Goal: Task Accomplishment & Management: Use online tool/utility

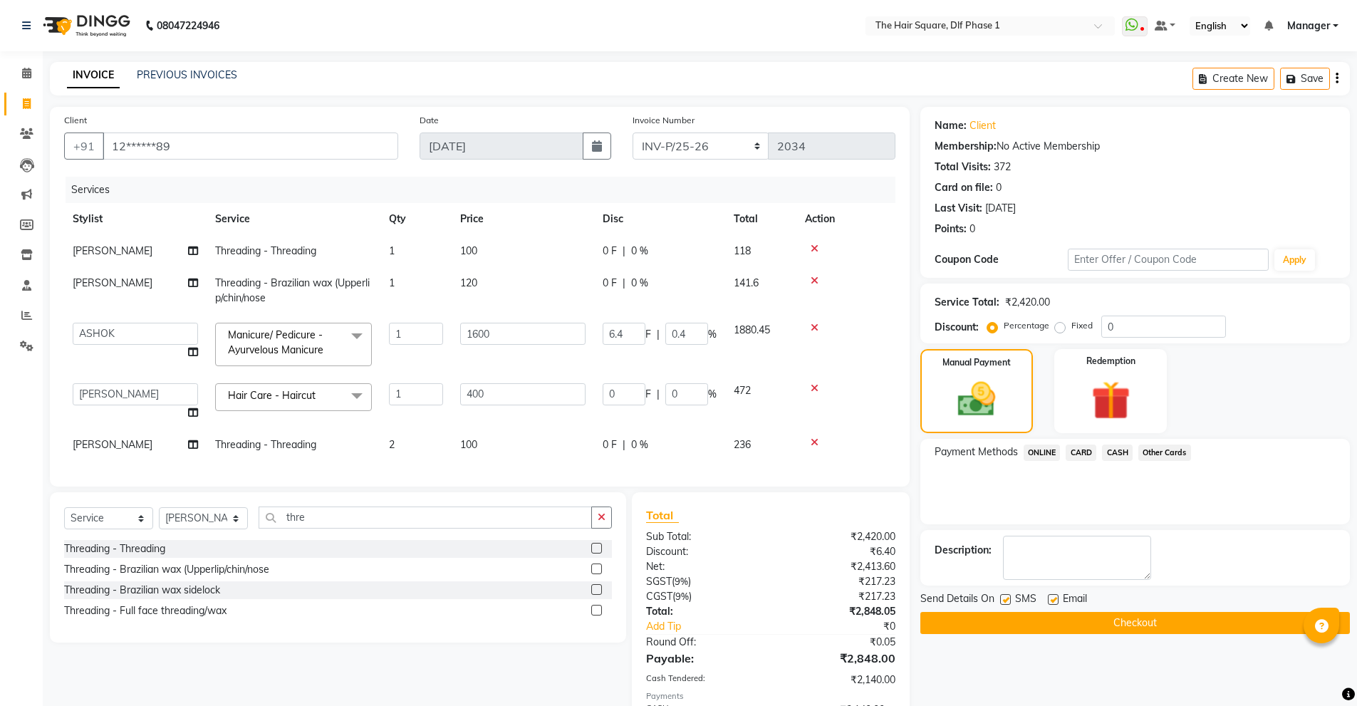
select select "5766"
select select "39748"
select select "service"
select select "39747"
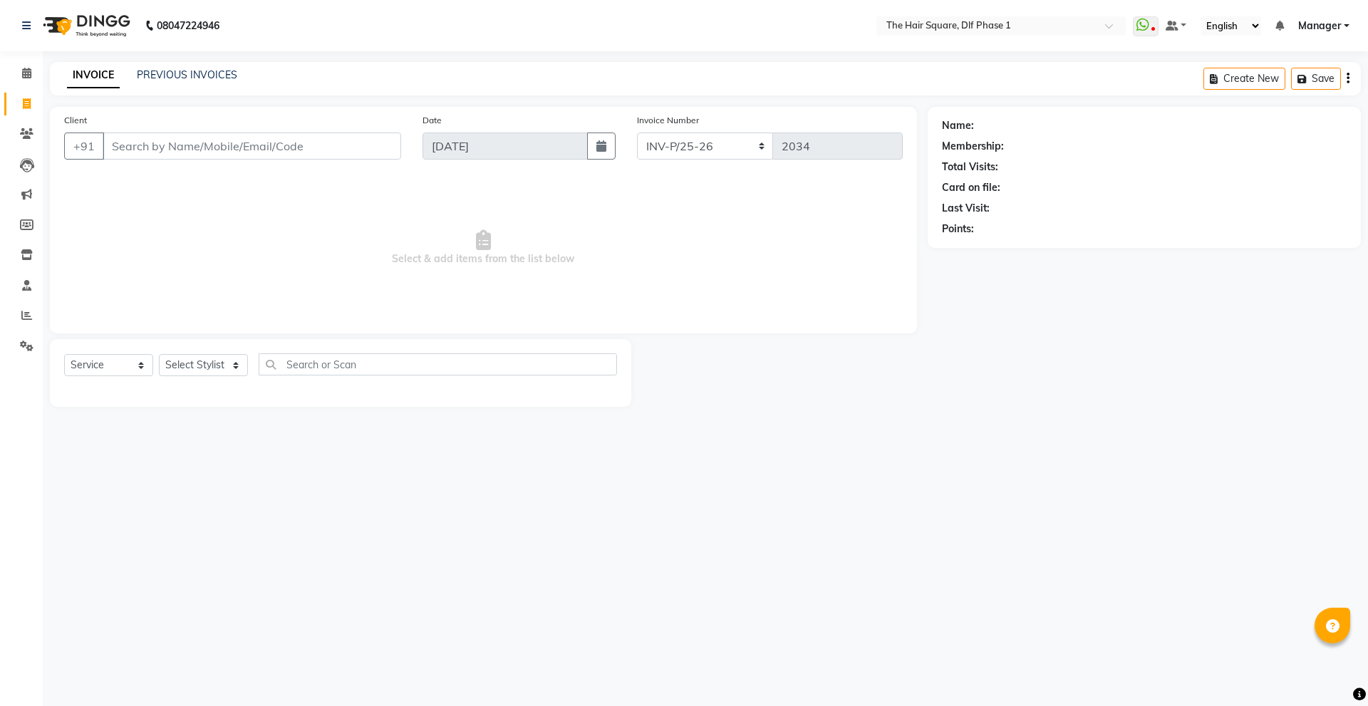
select select "5766"
select select "service"
click at [299, 148] on input "Client" at bounding box center [252, 146] width 299 height 27
type input "9891213535"
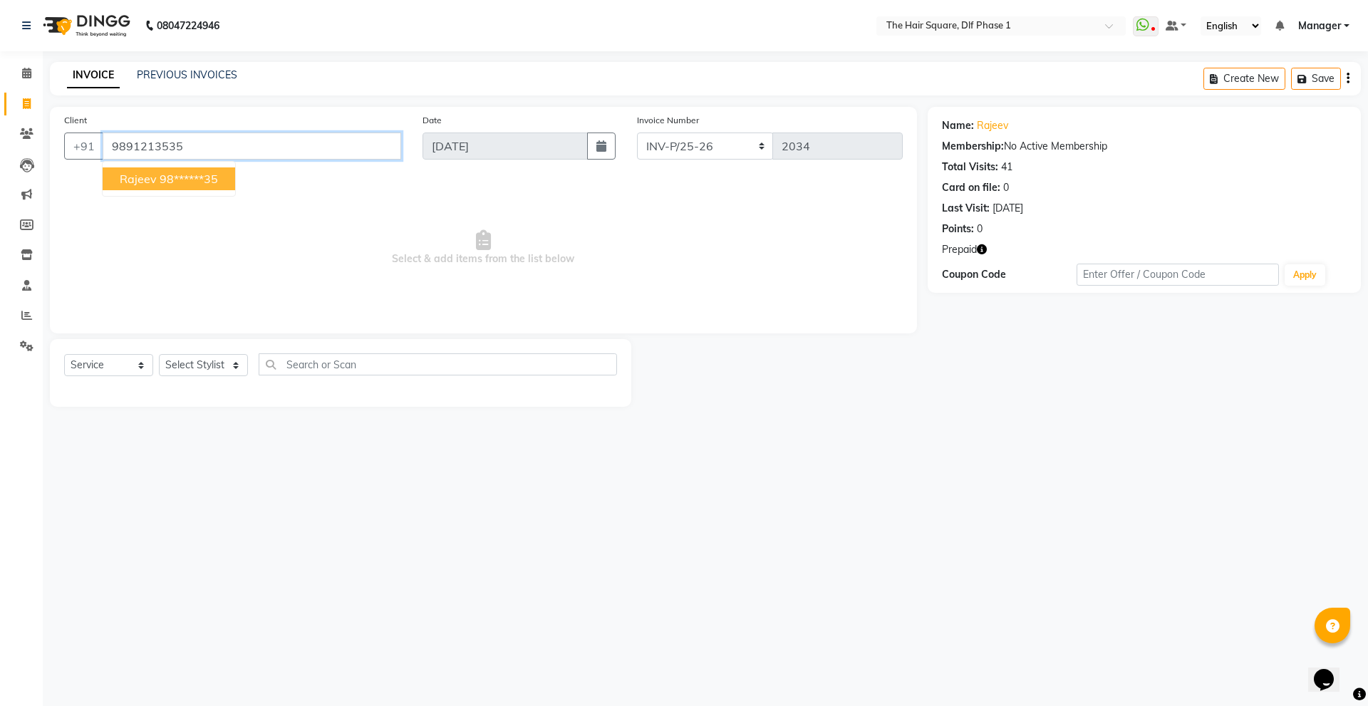
drag, startPoint x: 299, startPoint y: 148, endPoint x: 145, endPoint y: 165, distance: 154.8
click at [145, 160] on div "+91 9891213535 Rajeev 98******35" at bounding box center [232, 146] width 337 height 27
click at [983, 244] on icon "button" at bounding box center [982, 249] width 10 height 10
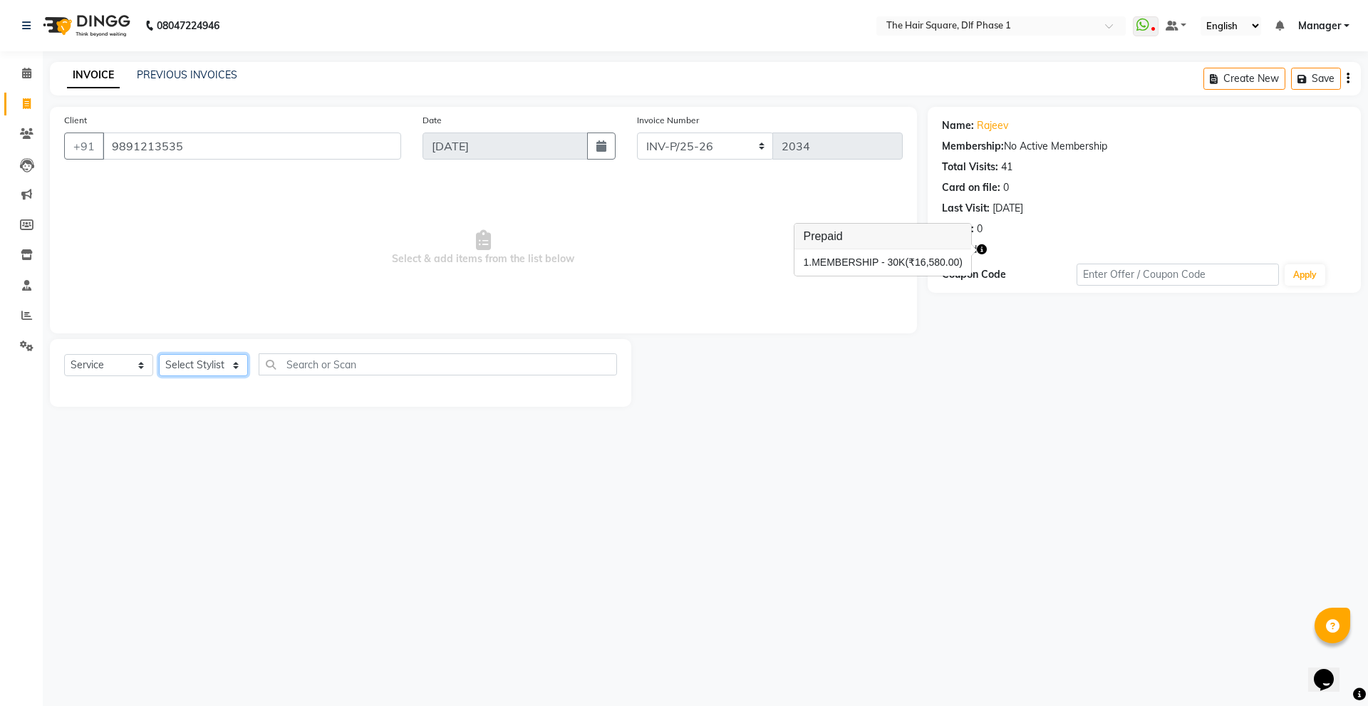
click at [203, 366] on select "Select Stylist Abdul ALIZA Amit AMIT ASHOK imran kim mahendra Manager NARENDRA …" at bounding box center [203, 365] width 89 height 22
select select "39560"
click at [159, 354] on select "Select Stylist Abdul ALIZA Amit AMIT ASHOK imran kim mahendra Manager NARENDRA …" at bounding box center [203, 365] width 89 height 22
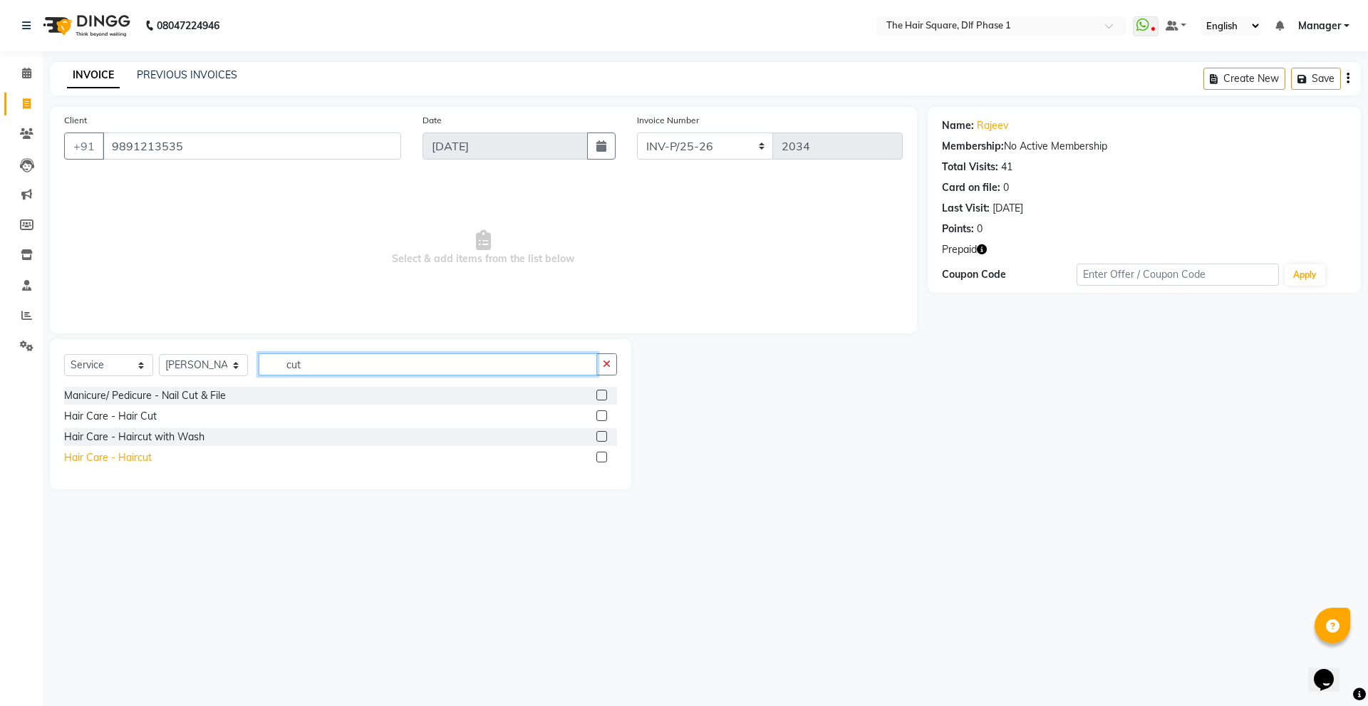
type input "cut"
click at [113, 454] on div "Hair Care - Haircut" at bounding box center [108, 457] width 88 height 15
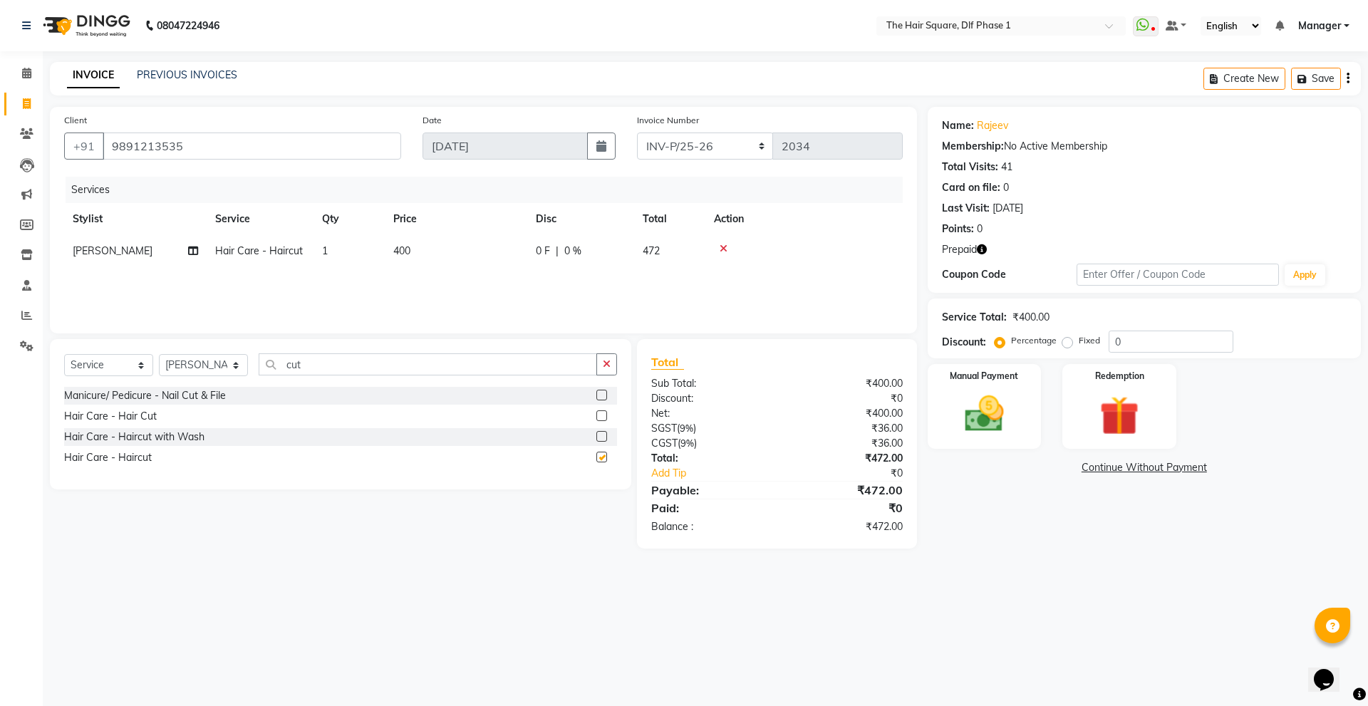
checkbox input "false"
drag, startPoint x: 338, startPoint y: 373, endPoint x: 242, endPoint y: 391, distance: 97.8
click at [242, 391] on div "Select Service Product Membership Package Voucher Prepaid Gift Card Select Styl…" at bounding box center [340, 414] width 581 height 150
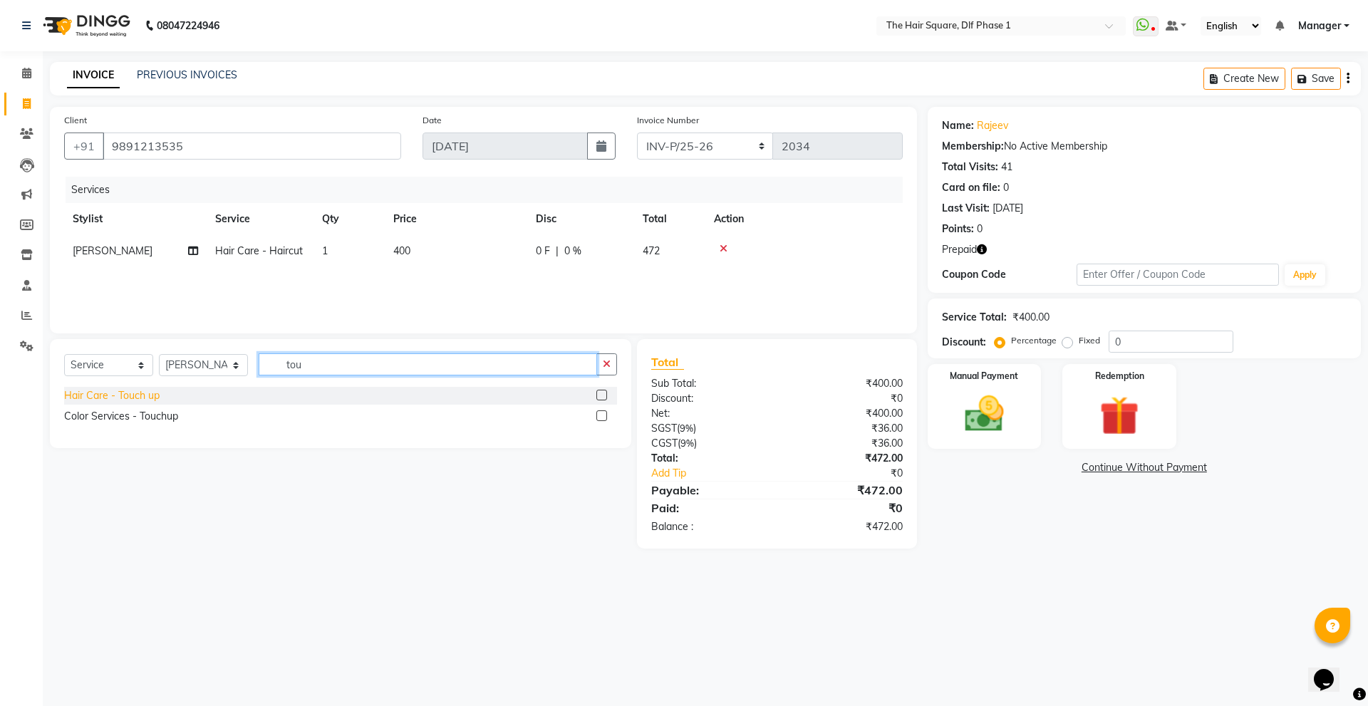
type input "tou"
click at [131, 395] on div "Hair Care - Touch up" at bounding box center [111, 395] width 95 height 15
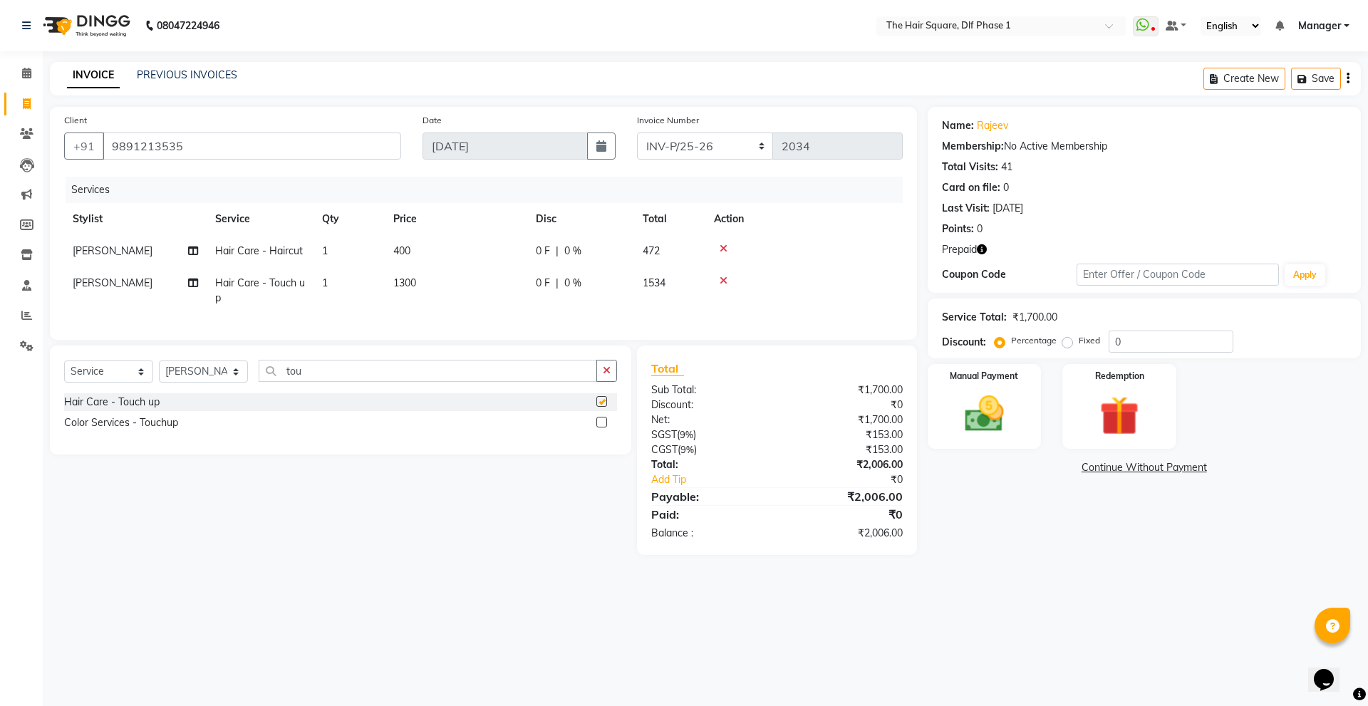
checkbox input "false"
drag, startPoint x: 335, startPoint y: 385, endPoint x: 229, endPoint y: 414, distance: 109.9
click at [229, 414] on div "Select Service Product Membership Package Voucher Prepaid Gift Card Select Styl…" at bounding box center [340, 400] width 581 height 109
type input "shav"
click at [108, 410] on div "Hair Care - Shave" at bounding box center [105, 402] width 83 height 15
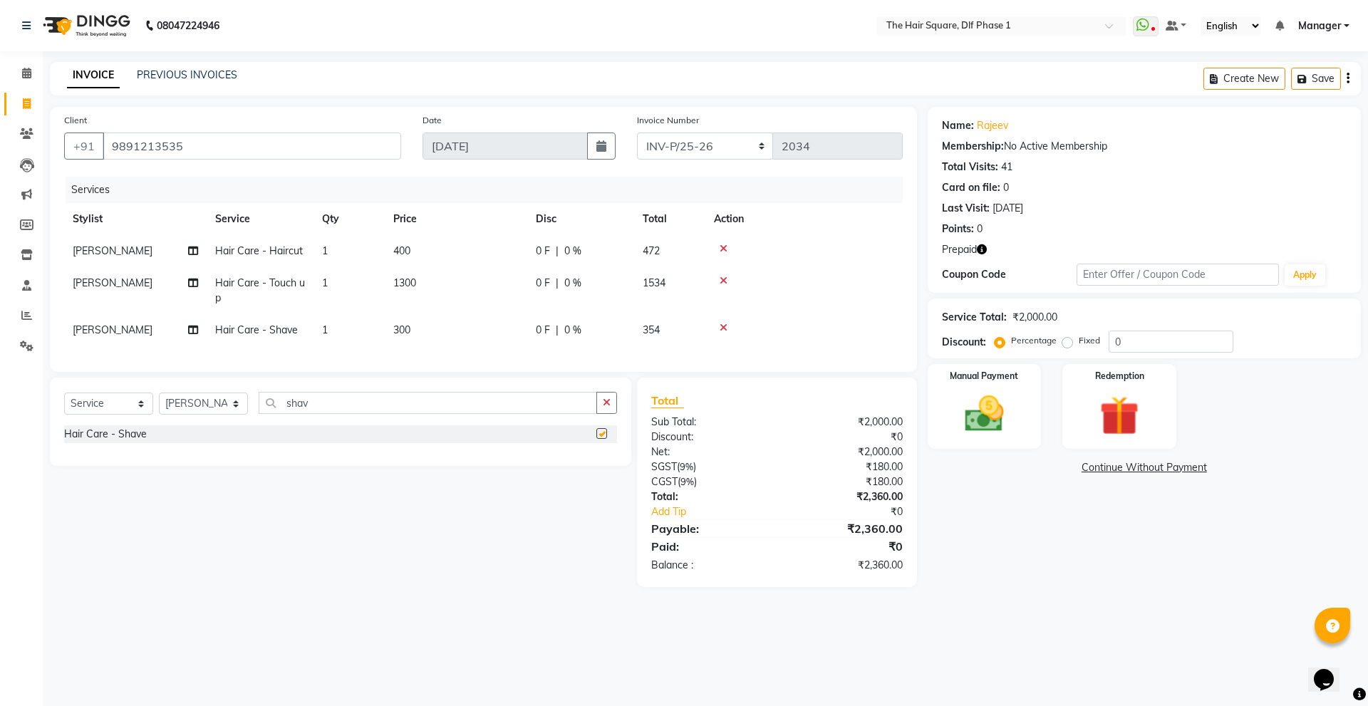
checkbox input "false"
click at [1122, 422] on img at bounding box center [1119, 415] width 66 height 51
click at [978, 252] on icon "button" at bounding box center [982, 249] width 10 height 10
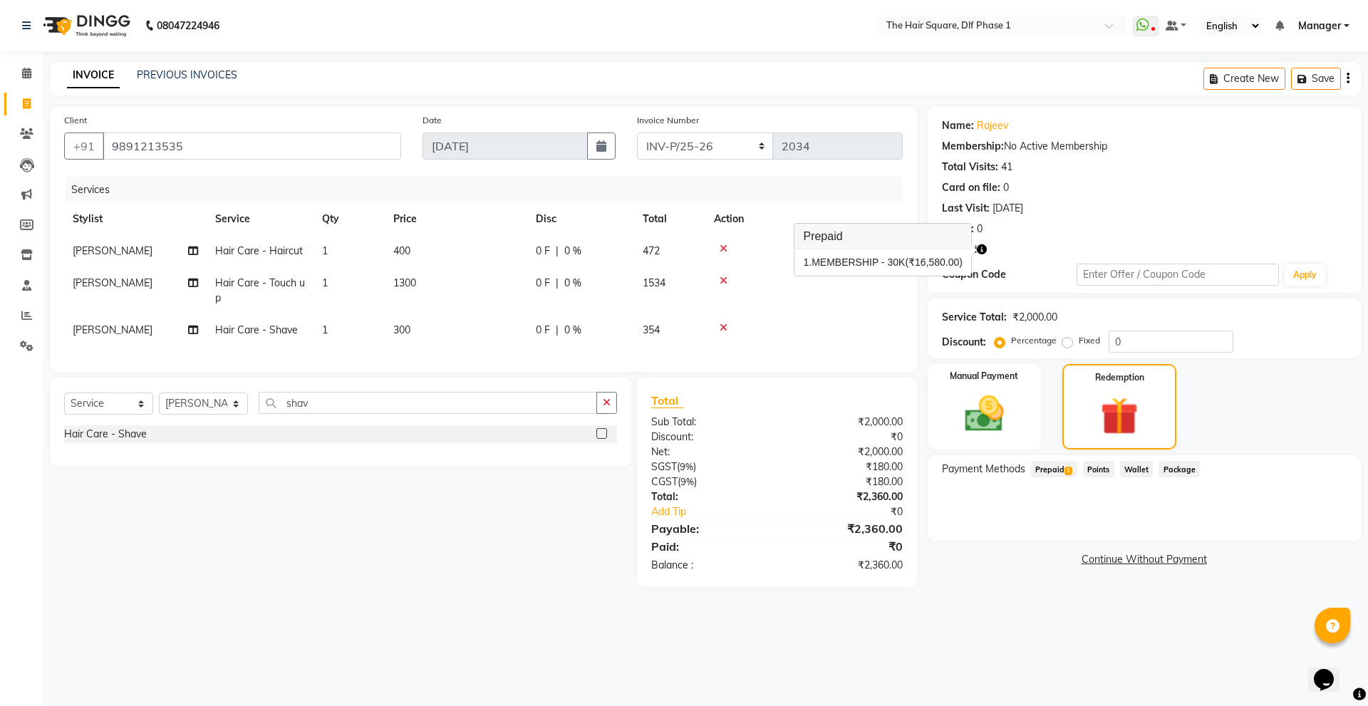
click at [1059, 467] on span "Prepaid 1" at bounding box center [1054, 469] width 46 height 16
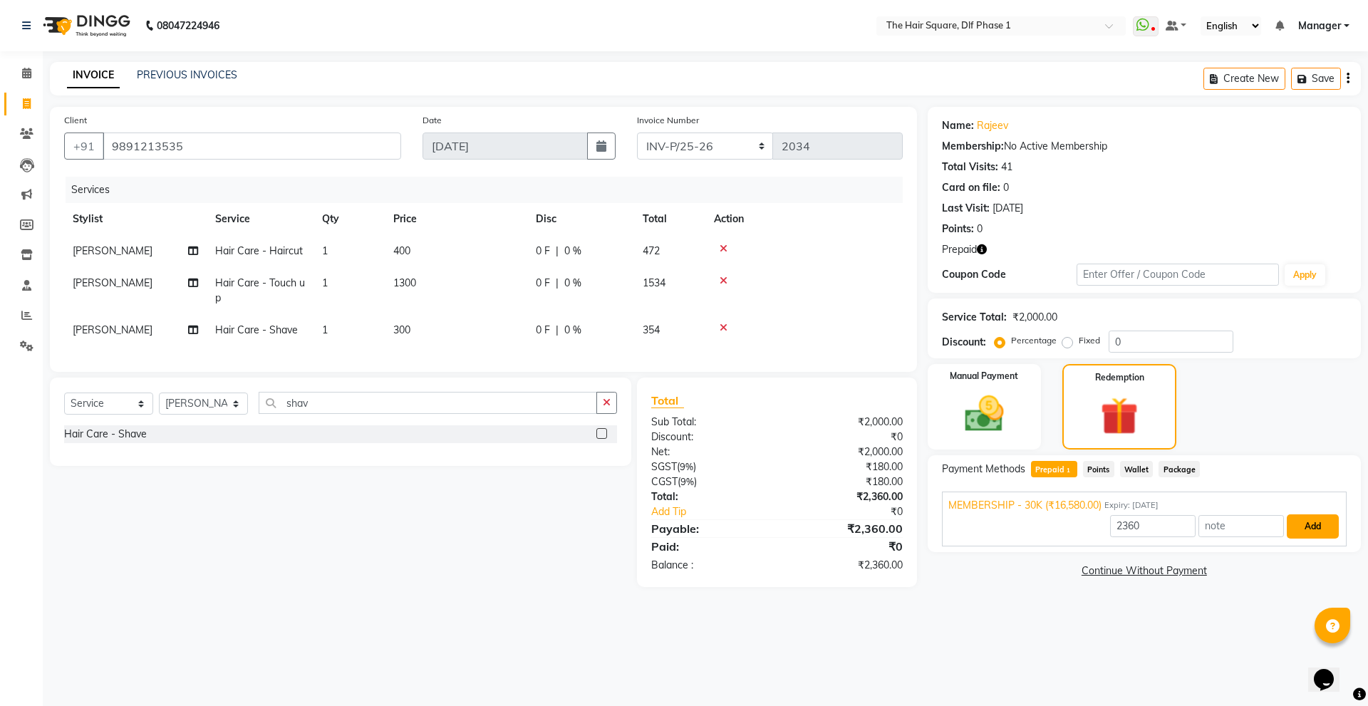
click at [1315, 525] on button "Add" at bounding box center [1313, 526] width 52 height 24
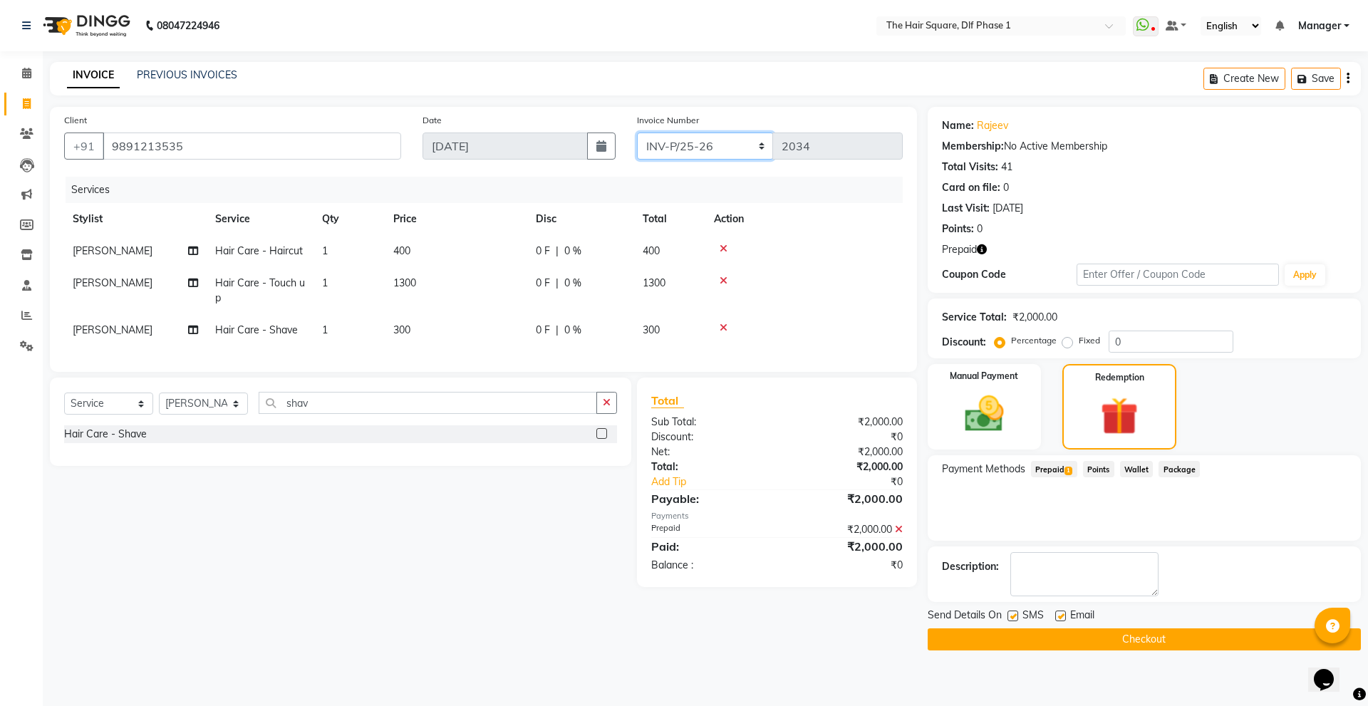
click at [680, 139] on select "INV-P-MEMB/25-26 INV-P/25-26" at bounding box center [705, 146] width 137 height 27
select select "5959"
click at [637, 133] on select "INV-P-MEMB/25-26 INV-P/25-26" at bounding box center [705, 146] width 137 height 27
type input "0144"
click at [1052, 645] on button "Checkout" at bounding box center [1144, 639] width 433 height 22
